Goal: Check status: Check status

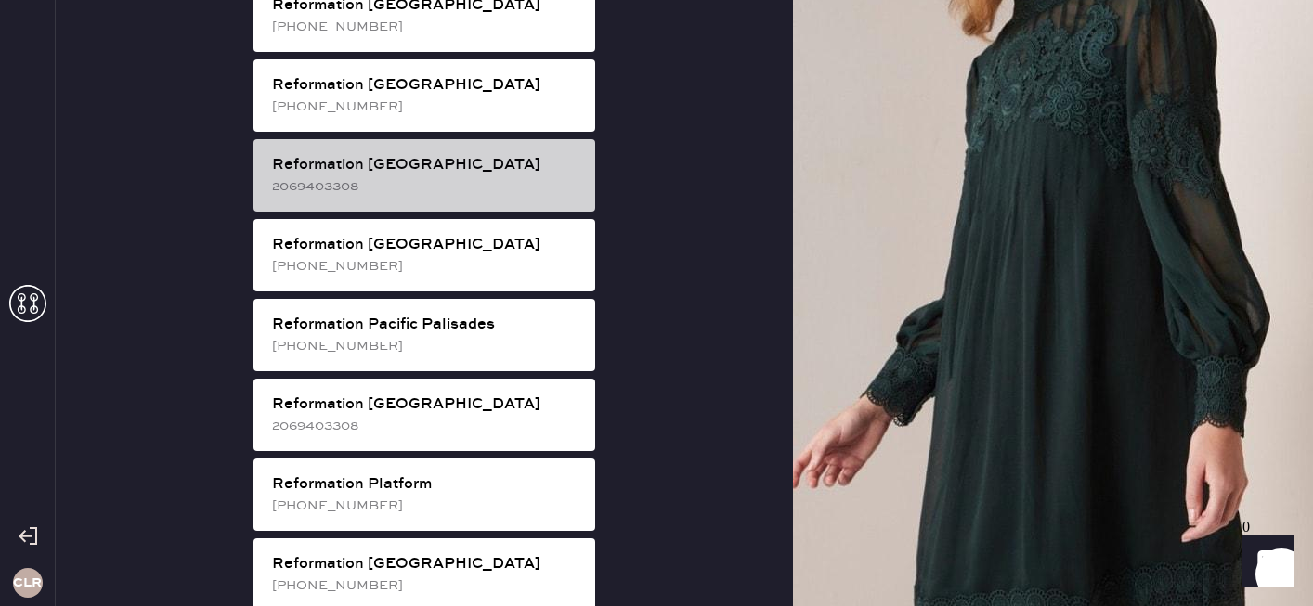
scroll to position [2708, 0]
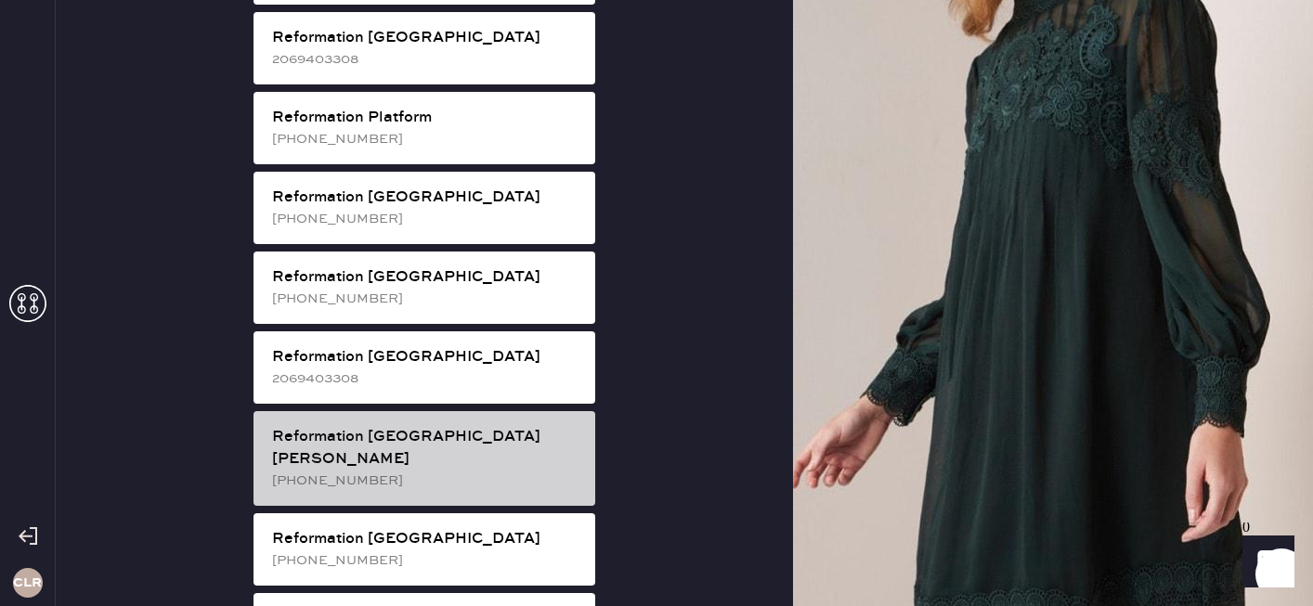
click at [468, 426] on div "Reformation [GEOGRAPHIC_DATA][PERSON_NAME]" at bounding box center [426, 448] width 308 height 45
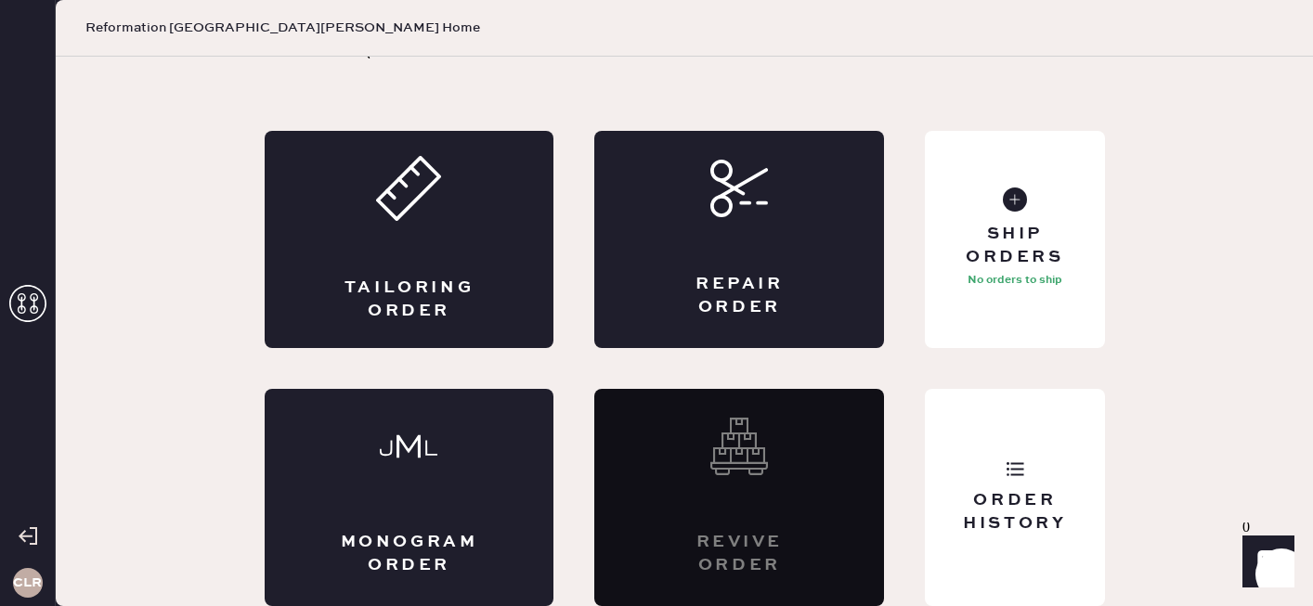
scroll to position [67, 0]
click at [1012, 491] on div "Order History" at bounding box center [1014, 512] width 149 height 46
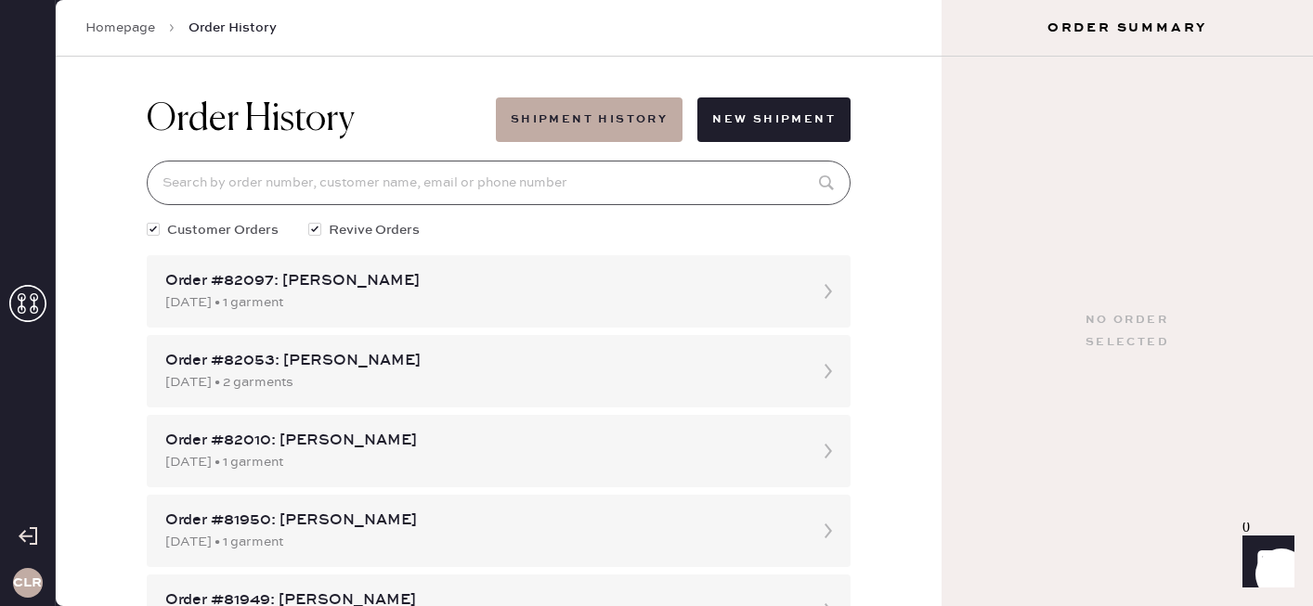
click at [499, 179] on input at bounding box center [499, 183] width 704 height 45
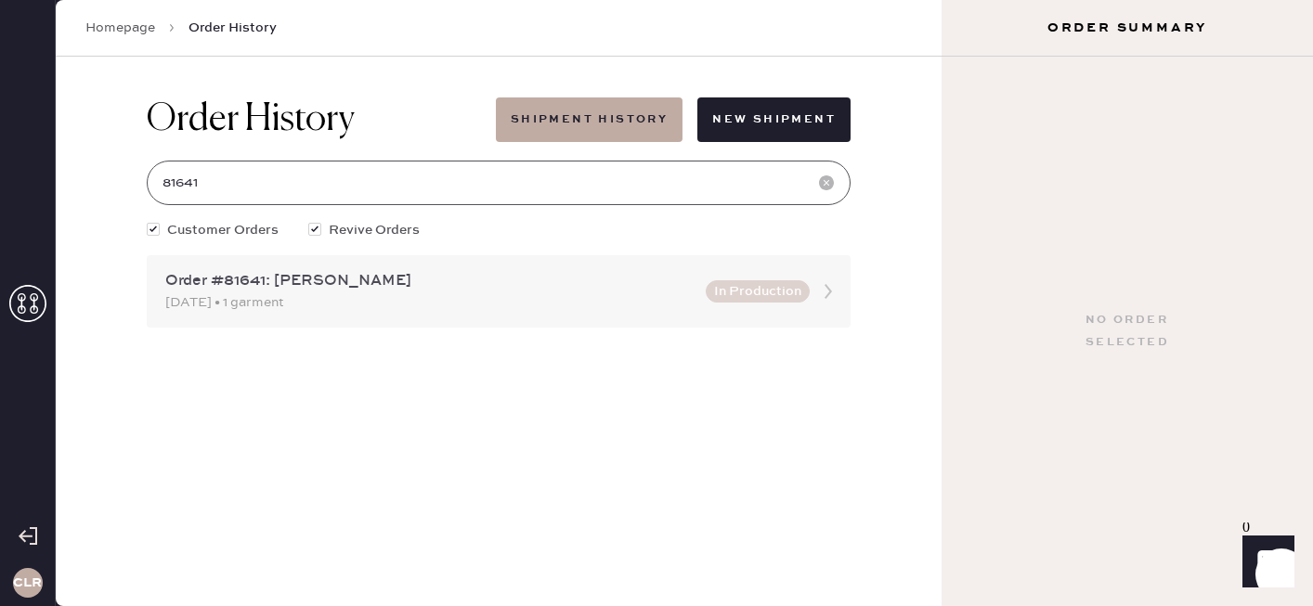
type input "81641"
click at [493, 307] on div "[DATE] • 1 garment" at bounding box center [429, 302] width 529 height 20
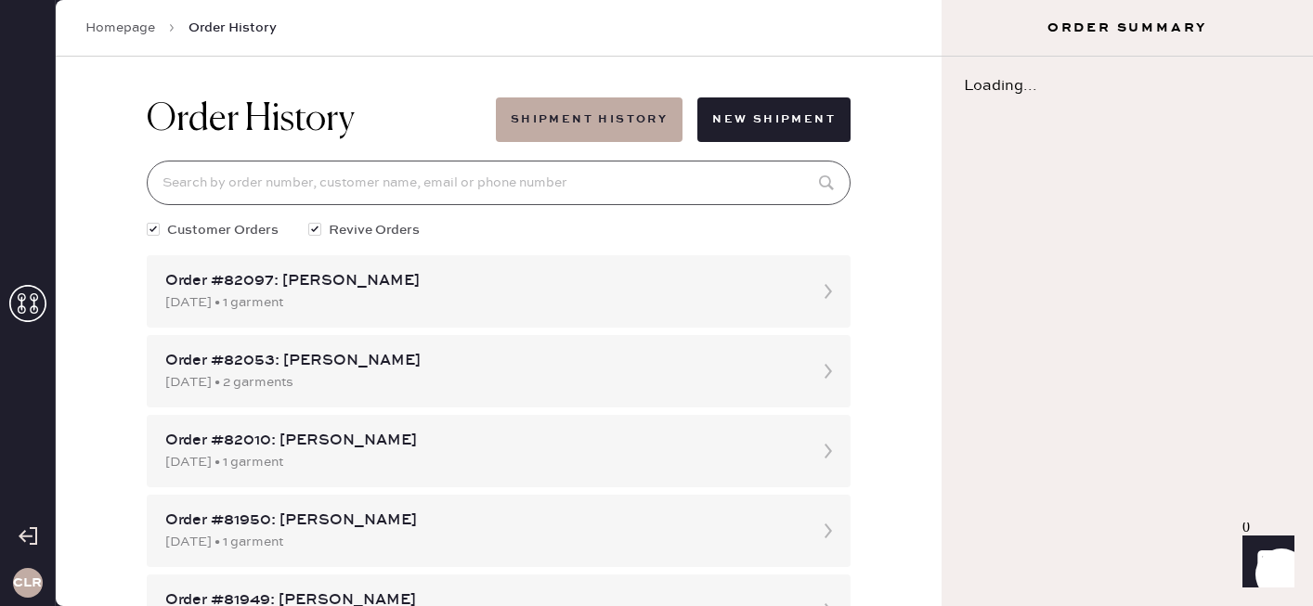
click at [377, 179] on input at bounding box center [499, 183] width 704 height 45
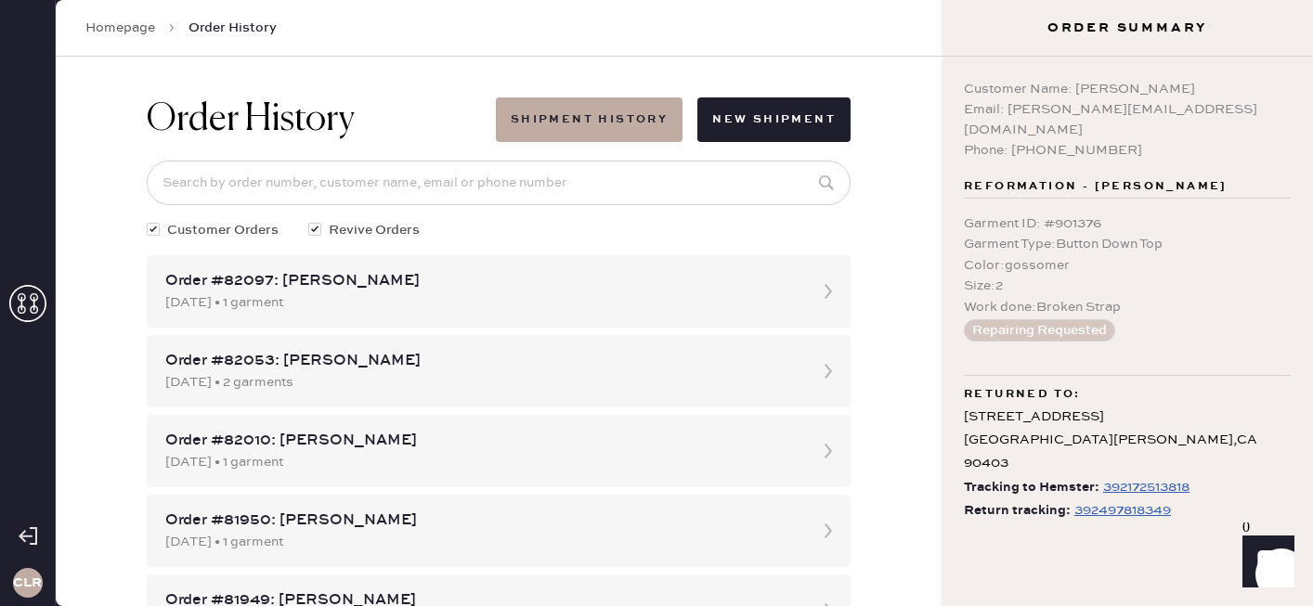
click at [1096, 499] on div "392497818349" at bounding box center [1122, 510] width 97 height 22
click at [253, 187] on input at bounding box center [499, 183] width 704 height 45
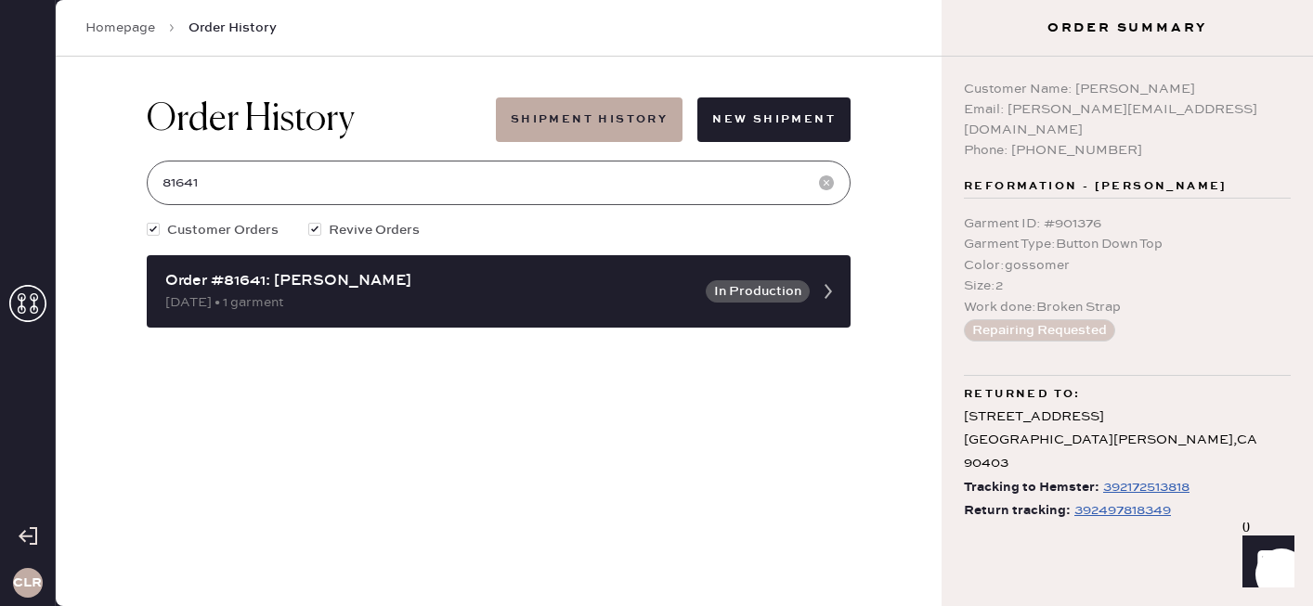
type input "81641"
